Goal: Navigation & Orientation: Find specific page/section

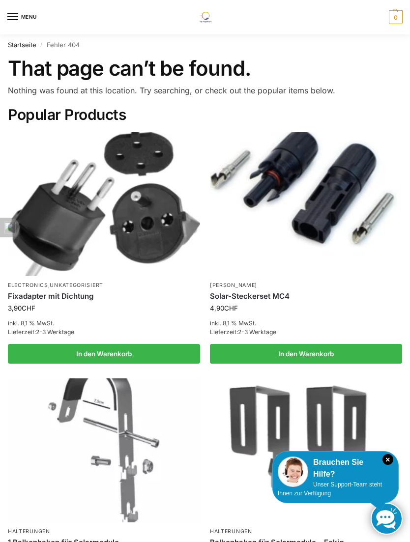
click at [213, 430] on img "Popular Products" at bounding box center [306, 451] width 192 height 144
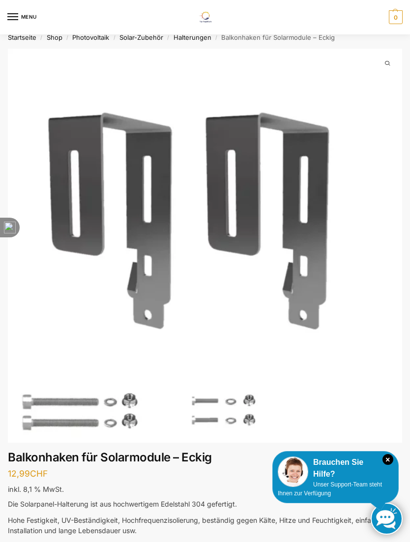
click at [329, 389] on img "1 / 1" at bounding box center [205, 246] width 394 height 394
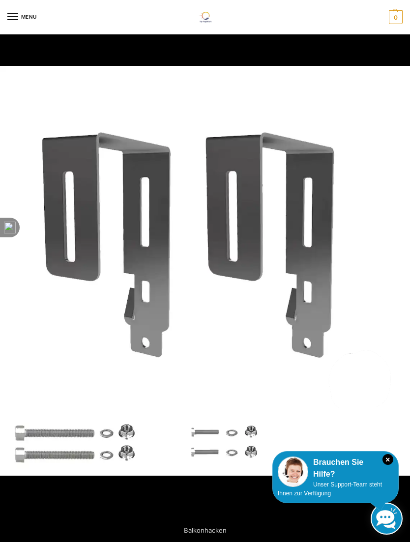
click at [383, 460] on icon "×" at bounding box center [388, 459] width 11 height 11
